Goal: Find specific page/section: Find specific page/section

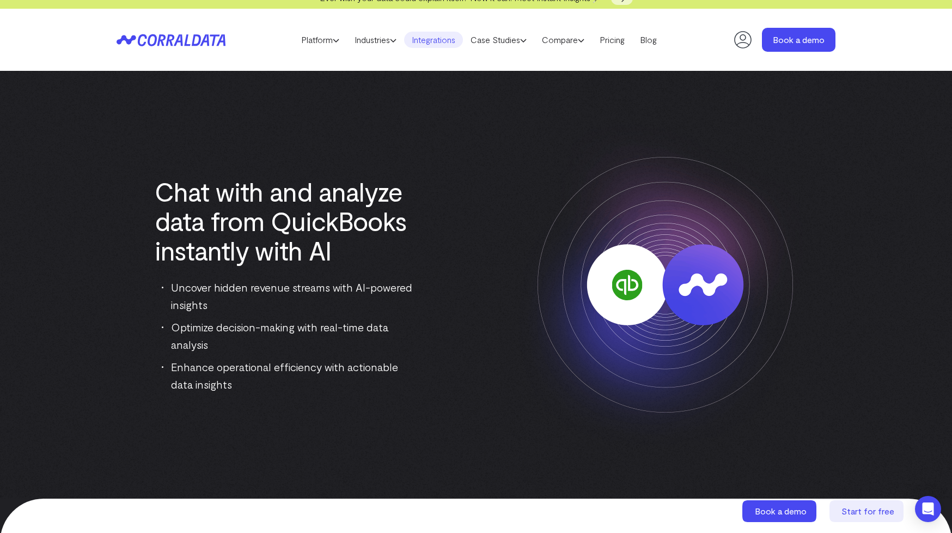
click at [460, 37] on link "Integrations" at bounding box center [433, 40] width 59 height 16
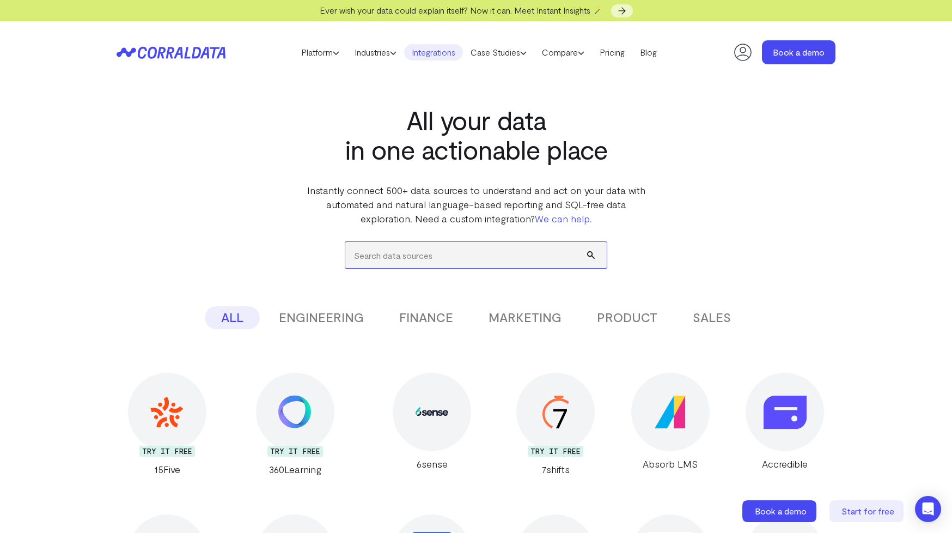
click at [379, 255] on input "search" at bounding box center [476, 255] width 262 height 26
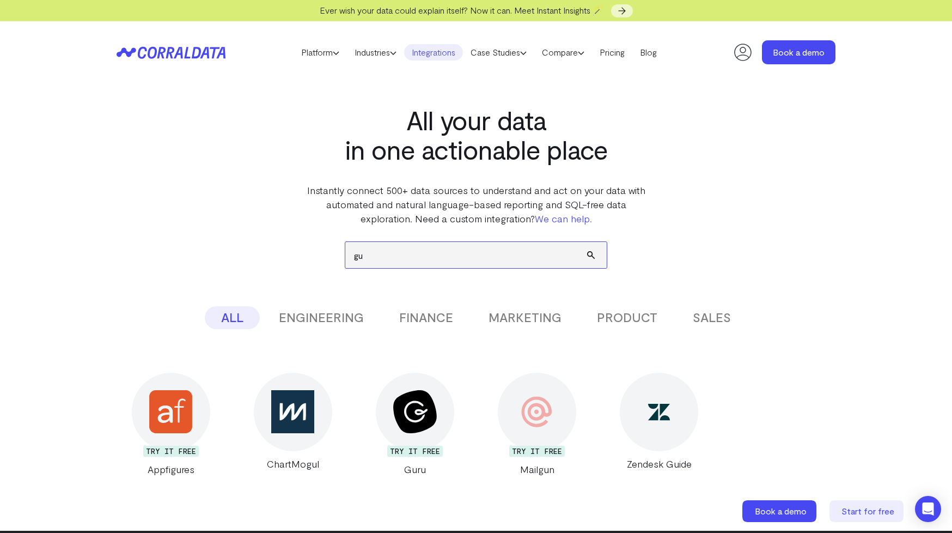
type input "g"
